Goal: Navigation & Orientation: Understand site structure

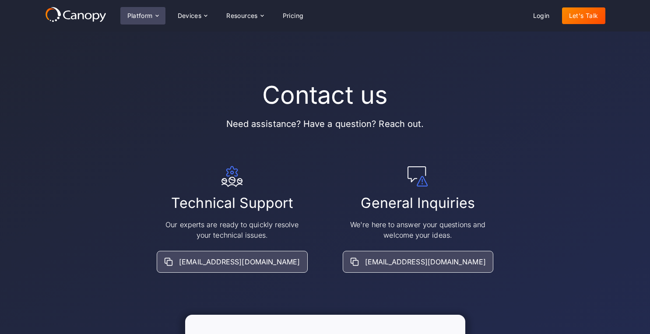
click at [149, 19] on div "Platform" at bounding box center [142, 15] width 45 height 17
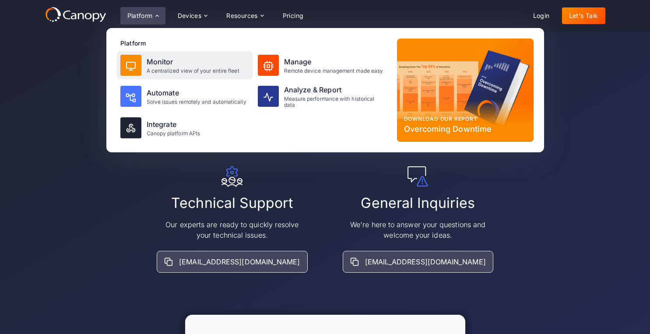
click at [141, 63] on div at bounding box center [130, 65] width 21 height 21
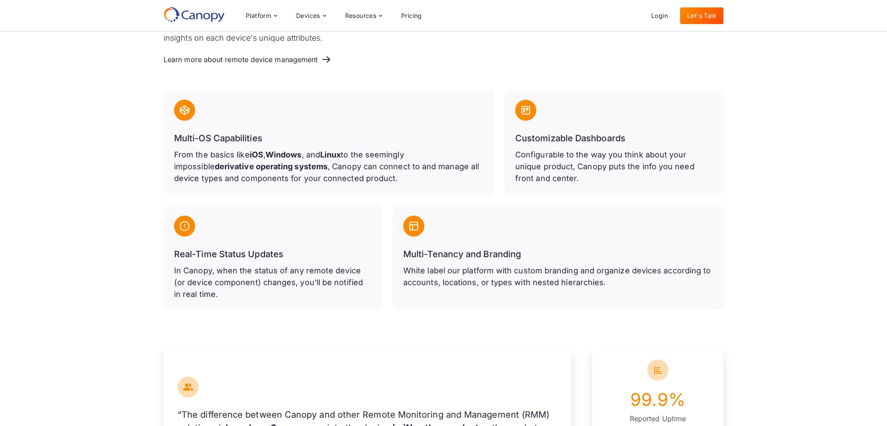
scroll to position [437, 0]
click at [565, 150] on p "Configurable to the way you think about your unique product, Canopy puts the in…" at bounding box center [614, 166] width 198 height 35
click at [532, 163] on p "Configurable to the way you think about your unique product, Canopy puts the in…" at bounding box center [614, 166] width 198 height 35
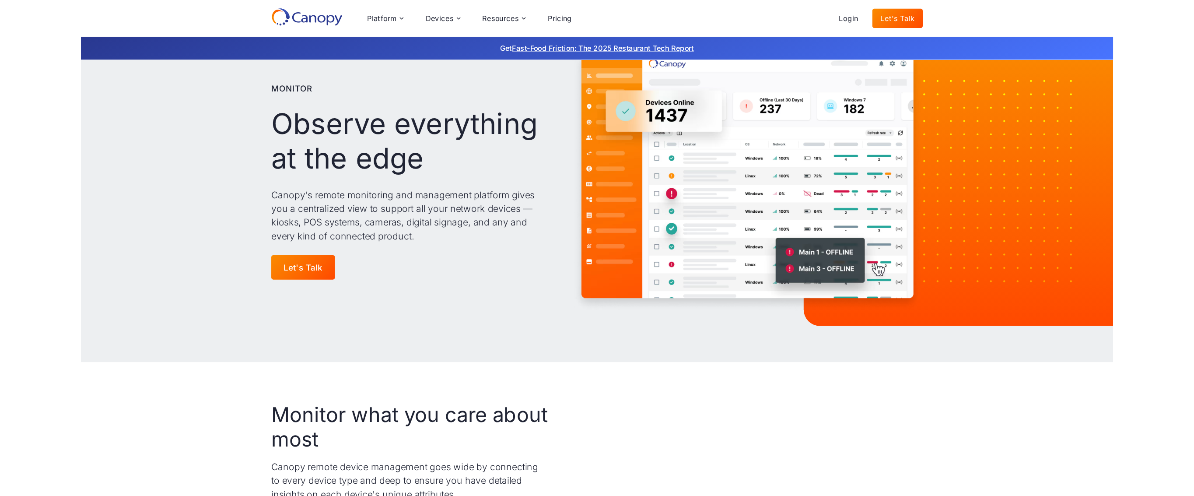
scroll to position [0, 0]
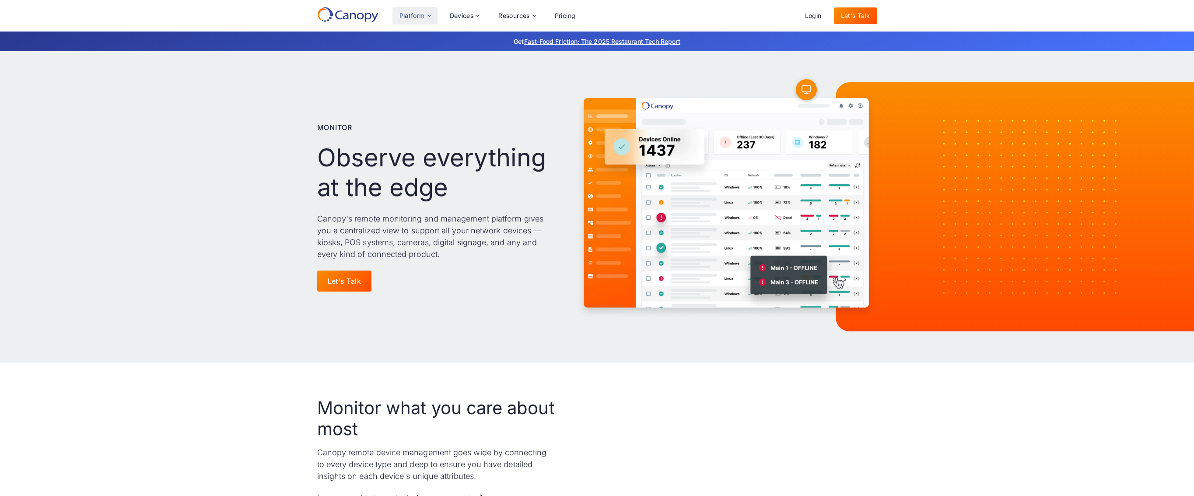
click at [424, 15] on div "Platform" at bounding box center [411, 16] width 25 height 6
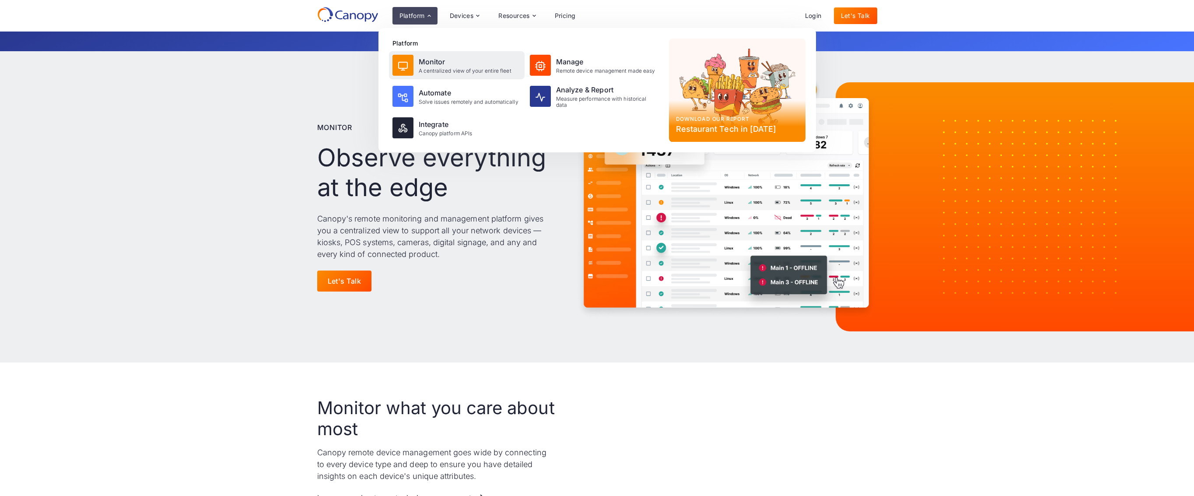
click at [449, 66] on div "Monitor" at bounding box center [465, 61] width 93 height 10
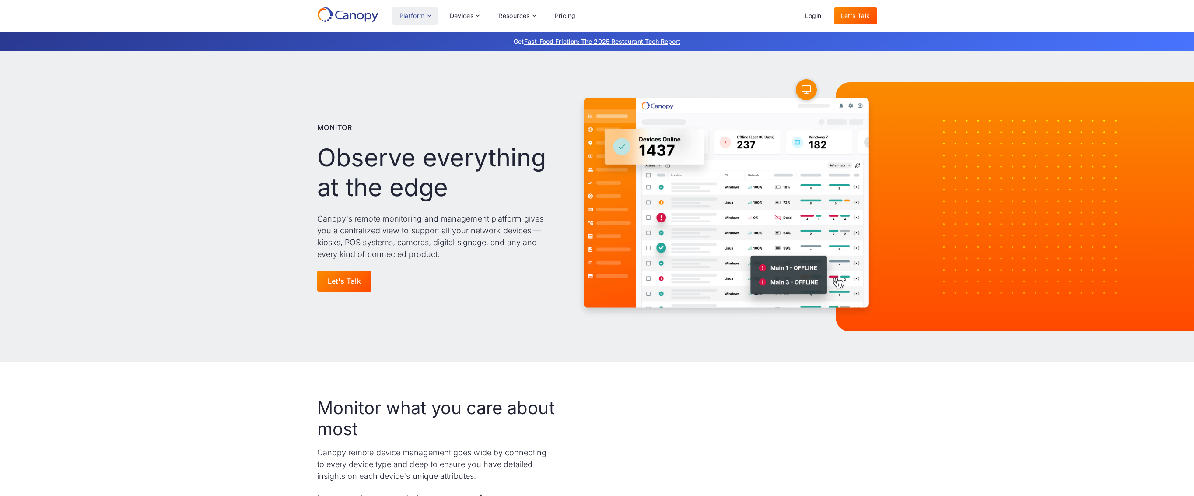
click at [425, 16] on div "Platform" at bounding box center [411, 16] width 25 height 6
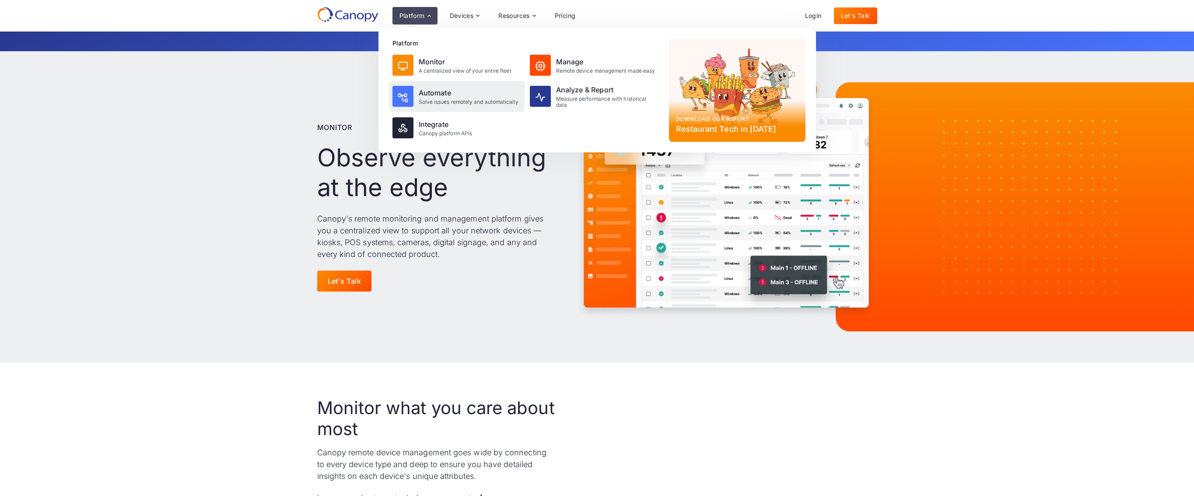
click at [429, 94] on div "Automate" at bounding box center [469, 92] width 100 height 10
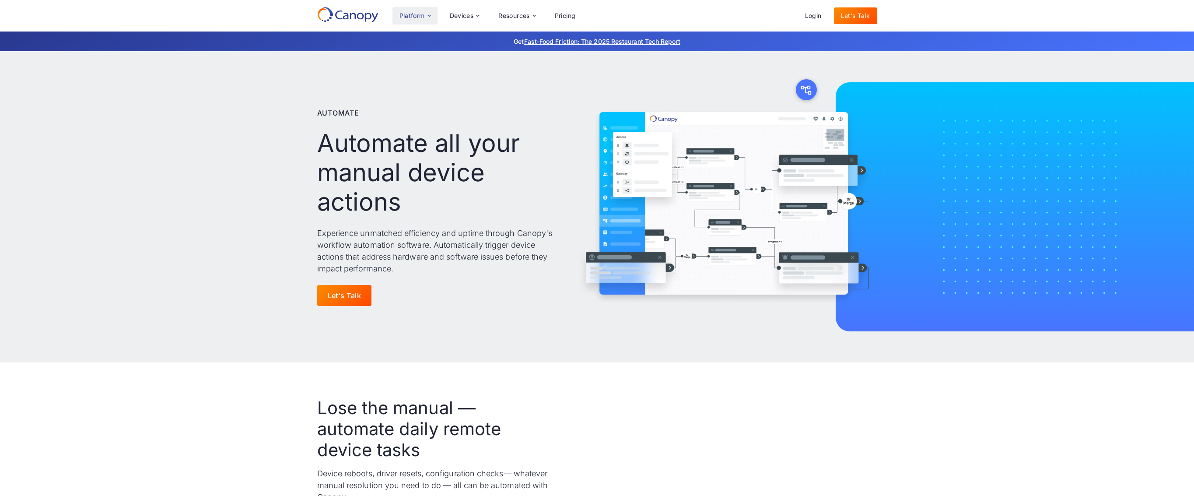
click at [424, 15] on div "Platform" at bounding box center [411, 16] width 25 height 6
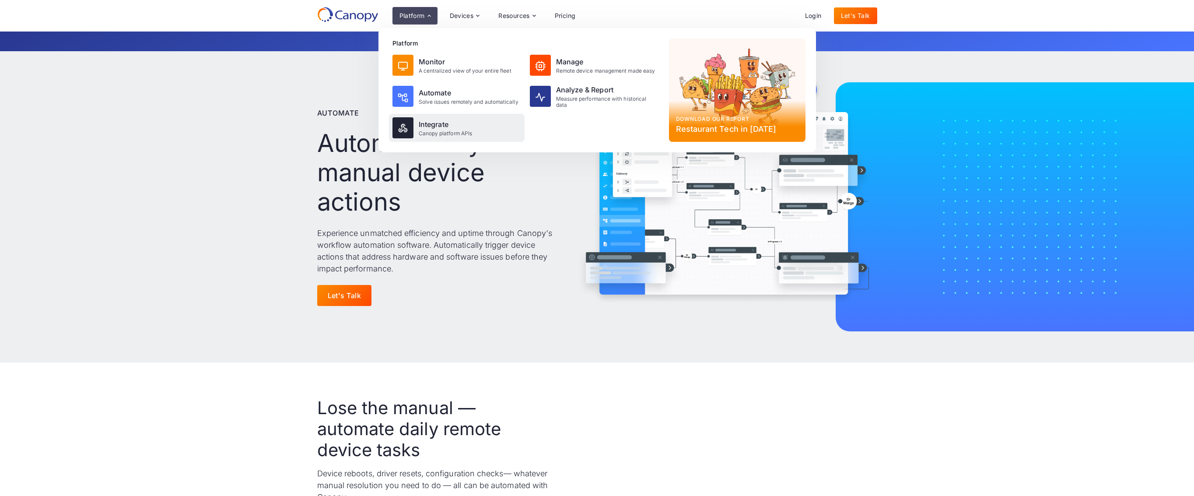
click at [427, 133] on div "Canopy platform APIs" at bounding box center [446, 133] width 54 height 6
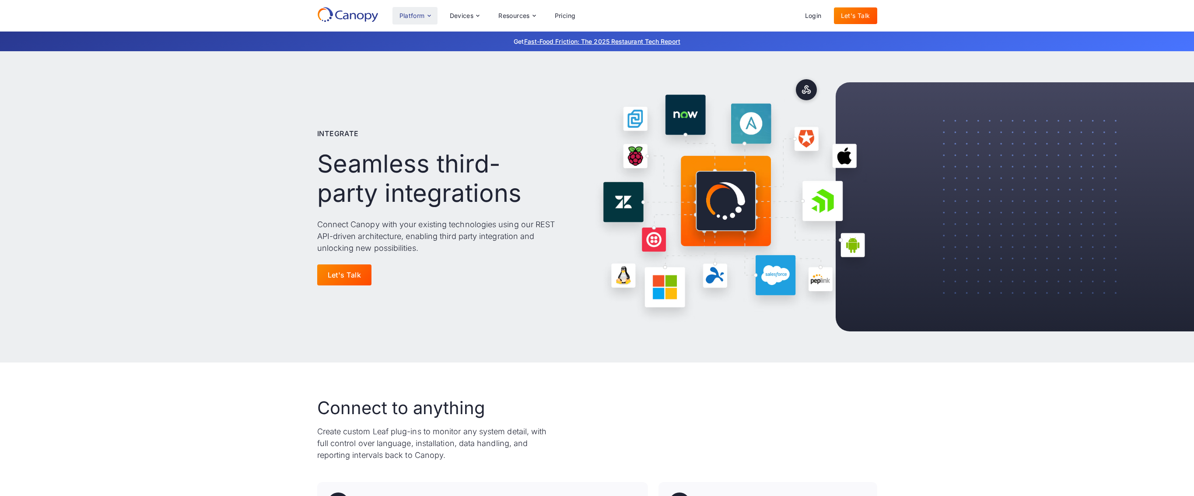
click at [424, 17] on div "Platform" at bounding box center [411, 16] width 25 height 6
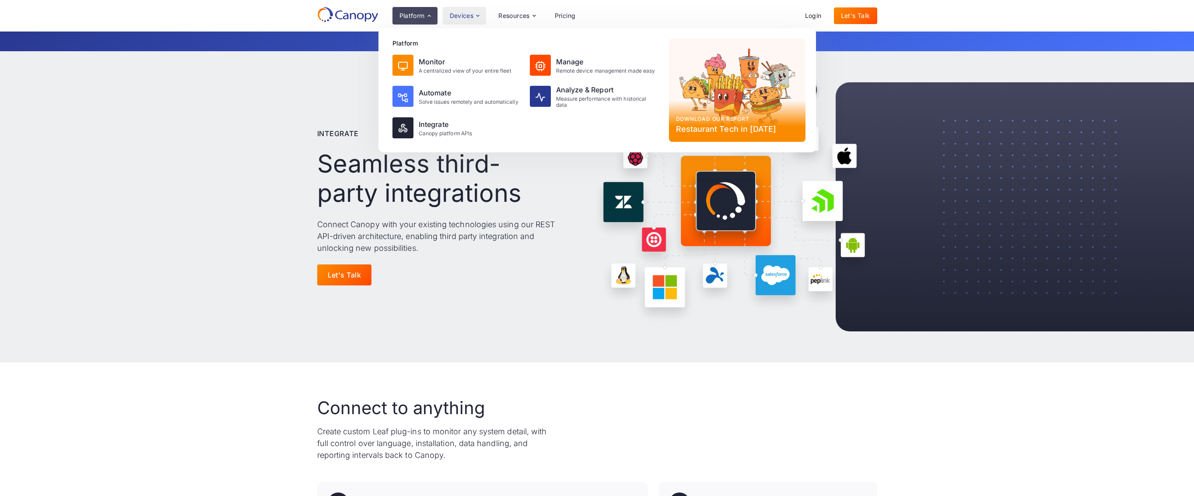
click at [468, 19] on div "Devices" at bounding box center [465, 15] width 44 height 17
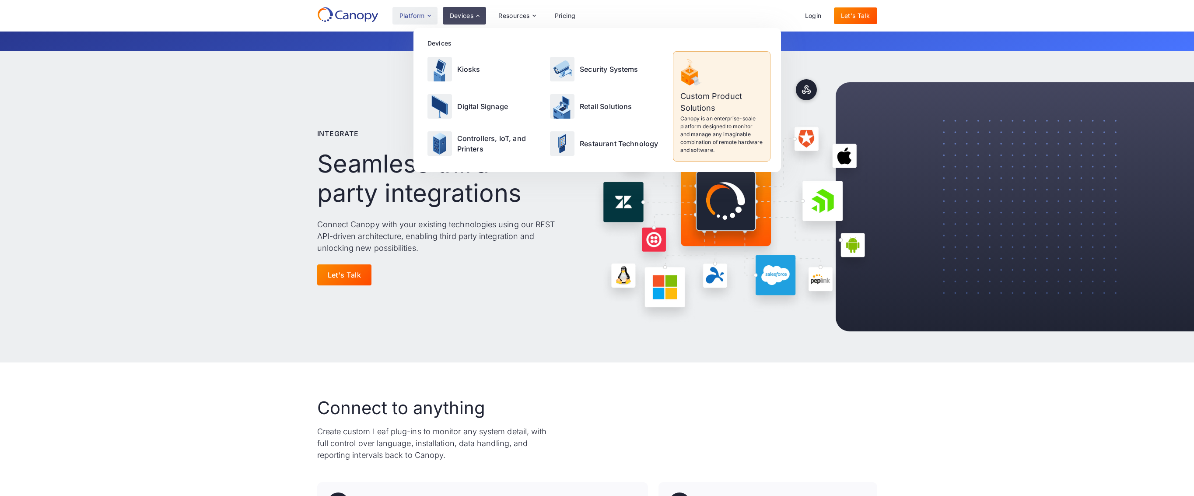
click at [431, 19] on icon at bounding box center [429, 15] width 7 height 7
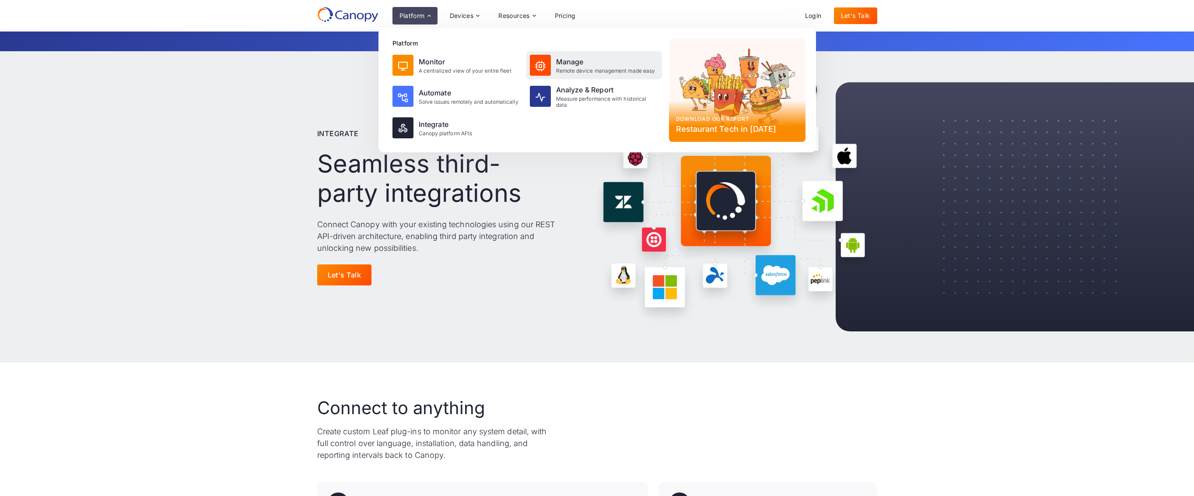
click at [540, 55] on div at bounding box center [540, 65] width 21 height 21
